Goal: Task Accomplishment & Management: Manage account settings

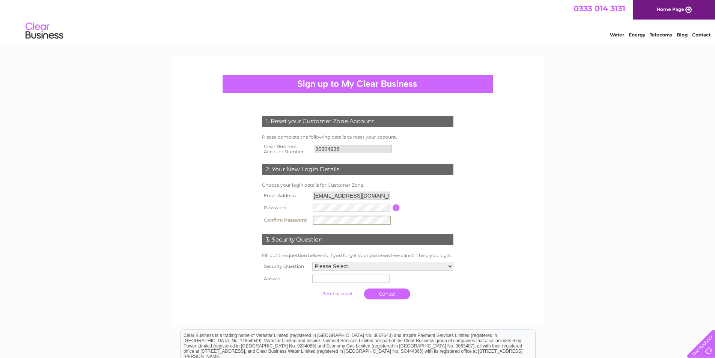
click at [448, 263] on select "Please Select.. In what town or city was your first job? In what town or city d…" at bounding box center [382, 266] width 141 height 9
select select "1"
click at [312, 261] on select "Please Select.. In what town or city was your first job? In what town or city d…" at bounding box center [383, 266] width 142 height 10
click at [331, 280] on input "text" at bounding box center [350, 278] width 77 height 8
type input "Stenness"
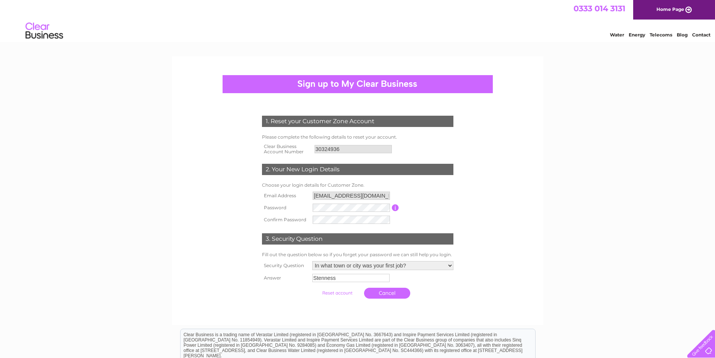
click at [331, 292] on input "submit" at bounding box center [337, 293] width 46 height 11
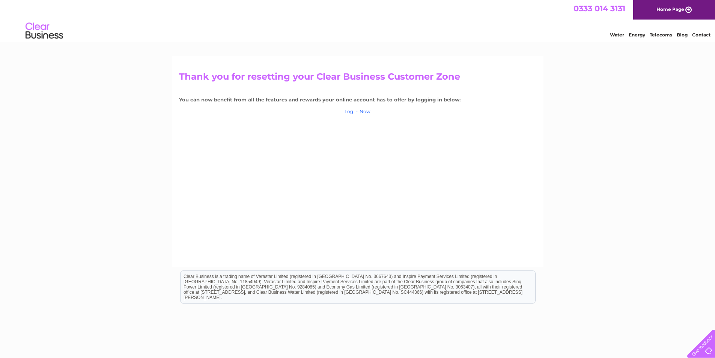
click at [354, 113] on link "Log in Now" at bounding box center [358, 111] width 26 height 6
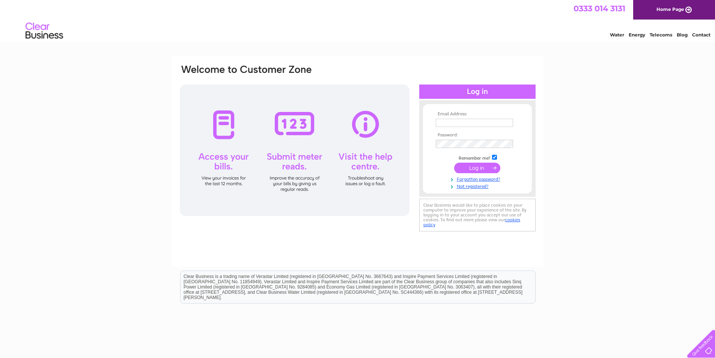
type input "stennessgarage@hotmail.com"
click at [479, 168] on input "submit" at bounding box center [477, 168] width 46 height 11
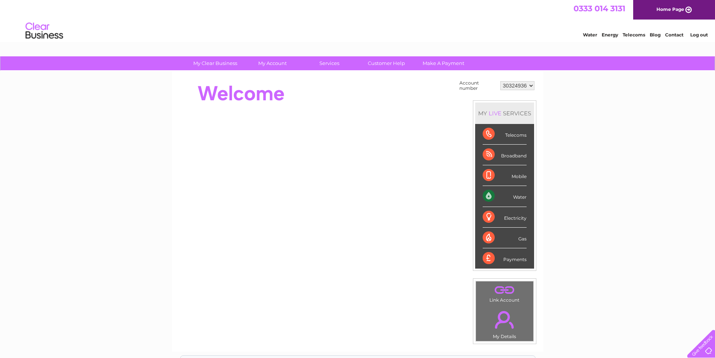
click at [490, 198] on div "Water" at bounding box center [505, 196] width 44 height 21
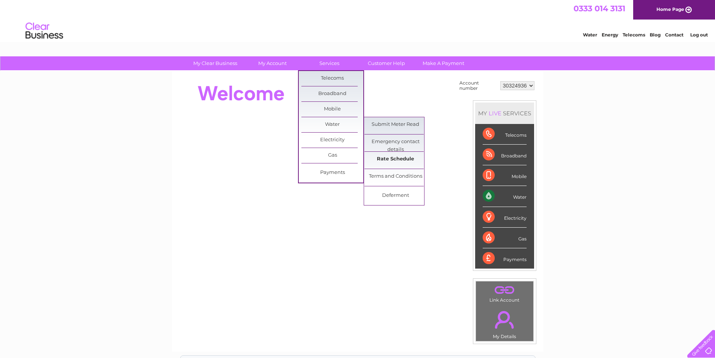
click at [397, 159] on link "Rate Schedule" at bounding box center [396, 159] width 62 height 15
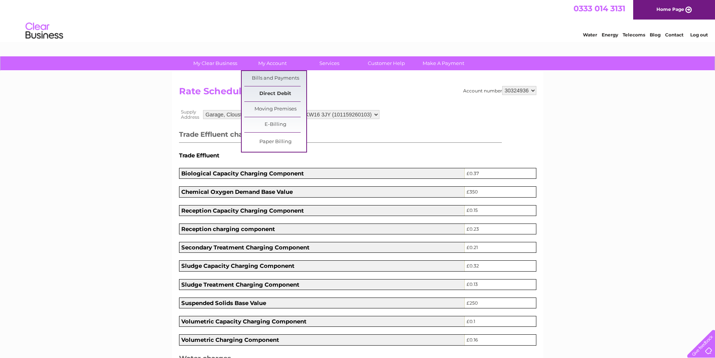
click at [275, 94] on link "Direct Debit" at bounding box center [275, 93] width 62 height 15
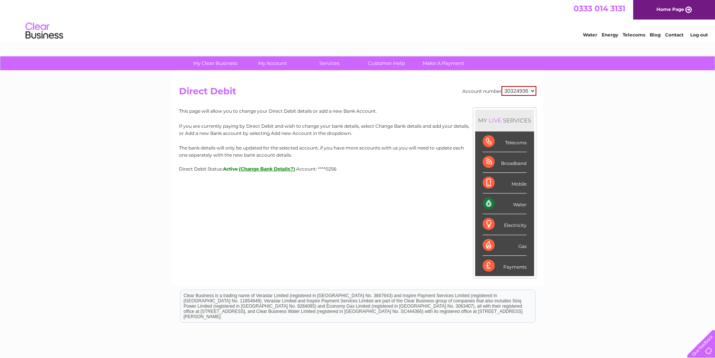
click at [267, 170] on button "(Change Bank Details?)" at bounding box center [267, 169] width 56 height 6
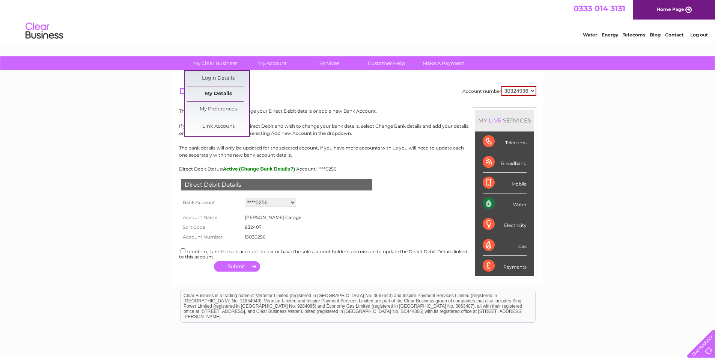
click at [215, 95] on link "My Details" at bounding box center [218, 93] width 62 height 15
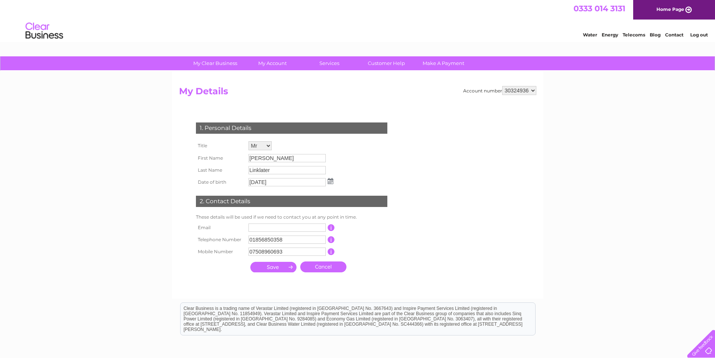
click at [255, 225] on input "text" at bounding box center [287, 227] width 77 height 8
type input "[EMAIL_ADDRESS][DOMAIN_NAME]"
click at [288, 271] on input "submit" at bounding box center [273, 267] width 46 height 11
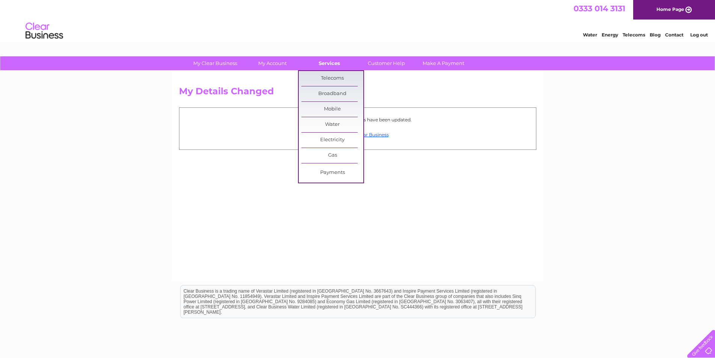
click at [335, 63] on link "Services" at bounding box center [329, 63] width 62 height 14
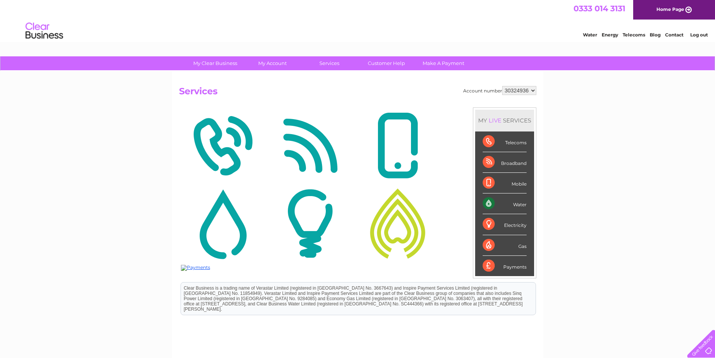
click at [662, 125] on div "My Clear Business Login Details My Details My Preferences Link Account My Accou…" at bounding box center [357, 235] width 715 height 358
